Goal: Information Seeking & Learning: Find specific fact

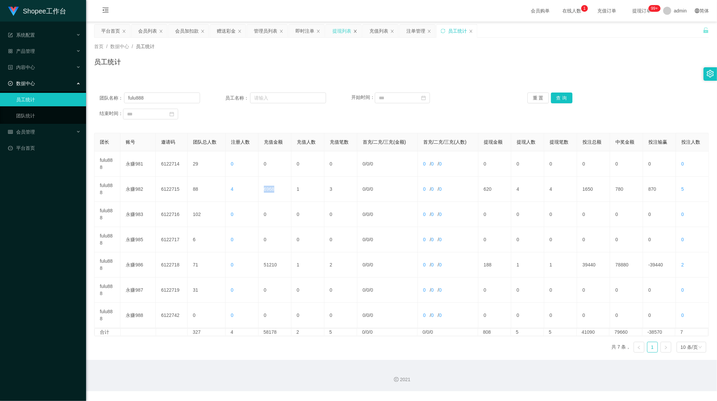
scroll to position [1, 0]
click at [147, 98] on input "fulu888" at bounding box center [162, 97] width 76 height 11
drag, startPoint x: 147, startPoint y: 98, endPoint x: 408, endPoint y: 92, distance: 261.4
click at [147, 98] on input "fulu888" at bounding box center [162, 97] width 76 height 11
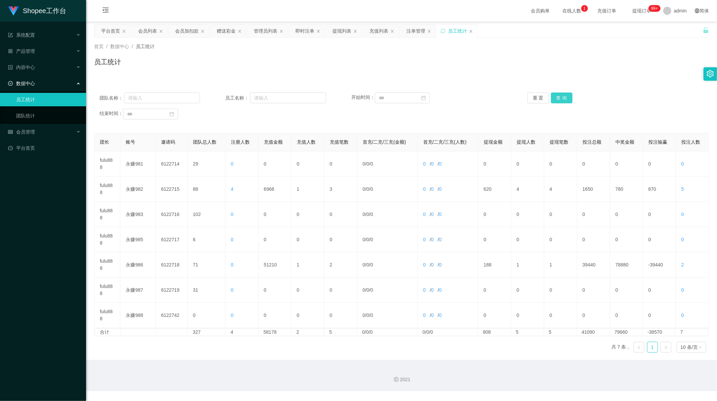
click at [557, 96] on button "查 询" at bounding box center [562, 97] width 22 height 11
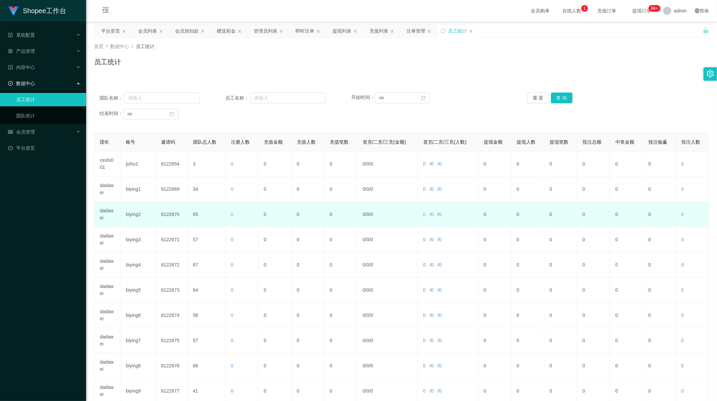
click at [106, 213] on td "dadawei" at bounding box center [108, 214] width 26 height 25
click at [106, 212] on td "dadawei" at bounding box center [108, 214] width 26 height 25
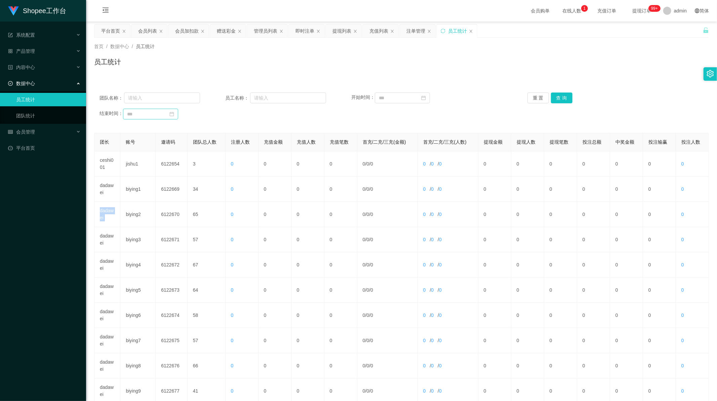
copy td "dadawei"
click at [160, 102] on input "text" at bounding box center [162, 97] width 76 height 11
paste input "dadawei"
type input "dadawei"
click at [566, 99] on button "查 询" at bounding box center [562, 97] width 22 height 11
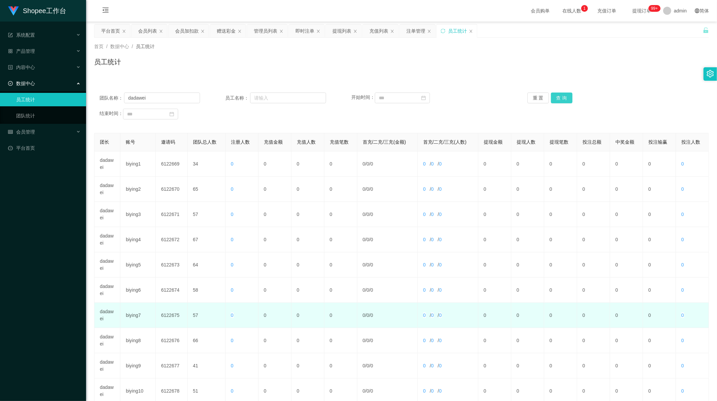
scroll to position [64, 0]
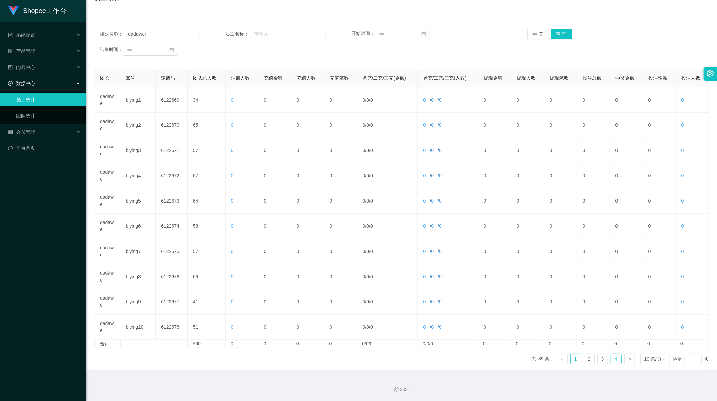
click at [611, 360] on link "4" at bounding box center [616, 359] width 10 height 10
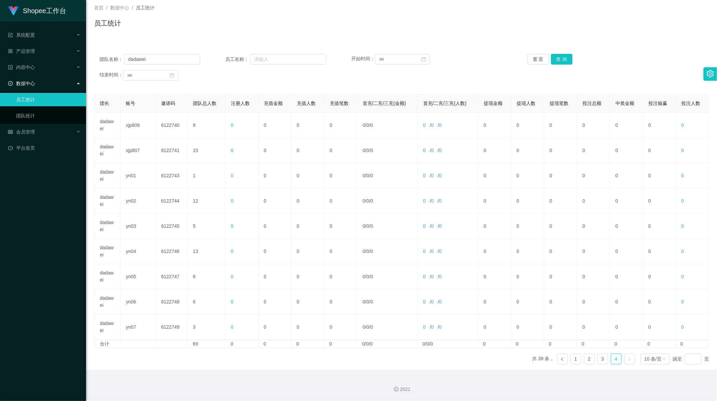
click at [449, 32] on div "员工统计" at bounding box center [401, 25] width 615 height 15
click at [210, 17] on div "首页 / 数据中心 / 员工统计 / 员工统计" at bounding box center [401, 18] width 615 height 29
